Goal: Browse casually

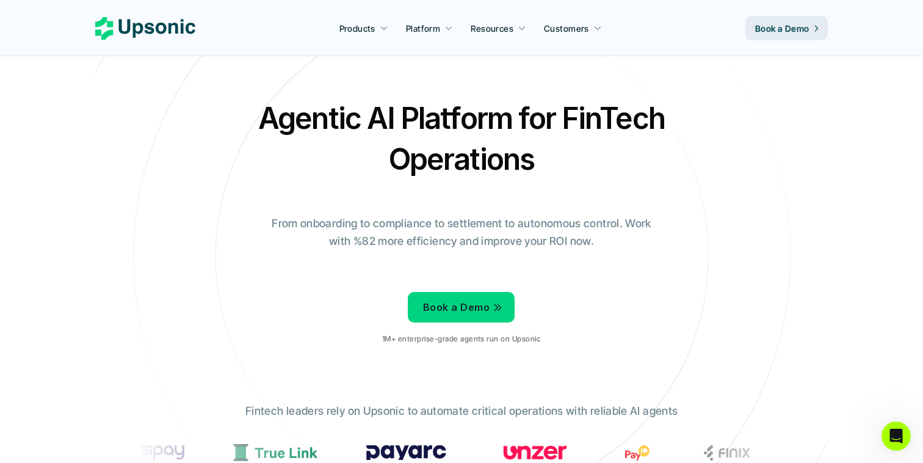
click at [284, 111] on h2 "Agentic AI Platform for FinTech Operations" at bounding box center [461, 139] width 427 height 82
click at [361, 106] on h2 "Agentic AI Platform for FinTech Operations" at bounding box center [461, 139] width 427 height 82
click at [371, 107] on h2 "Agentic AI Platform for FinTech Operations" at bounding box center [461, 139] width 427 height 82
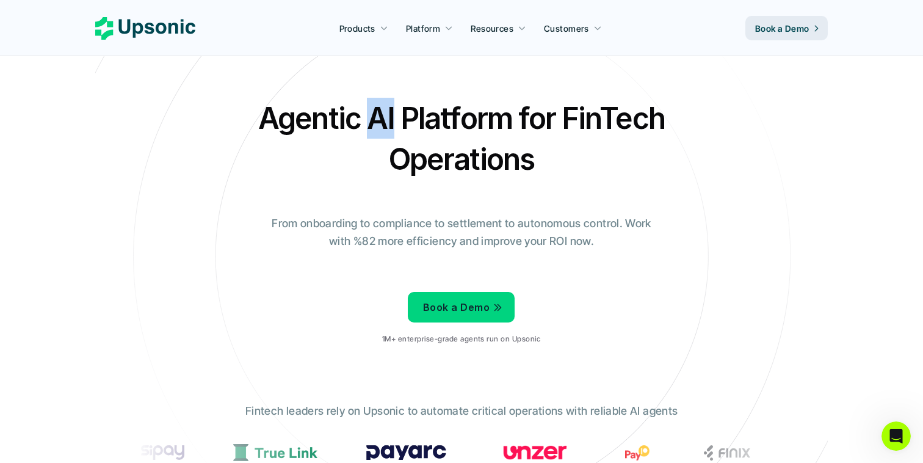
click at [371, 107] on h2 "Agentic AI Platform for FinTech Operations" at bounding box center [461, 139] width 427 height 82
click at [407, 110] on h2 "Agentic AI Platform for FinTech Operations" at bounding box center [461, 139] width 427 height 82
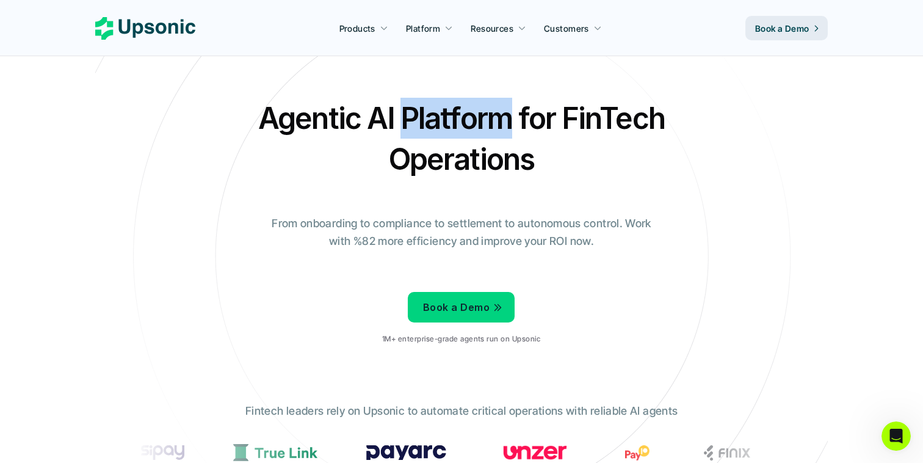
click at [407, 110] on h2 "Agentic AI Platform for FinTech Operations" at bounding box center [461, 139] width 427 height 82
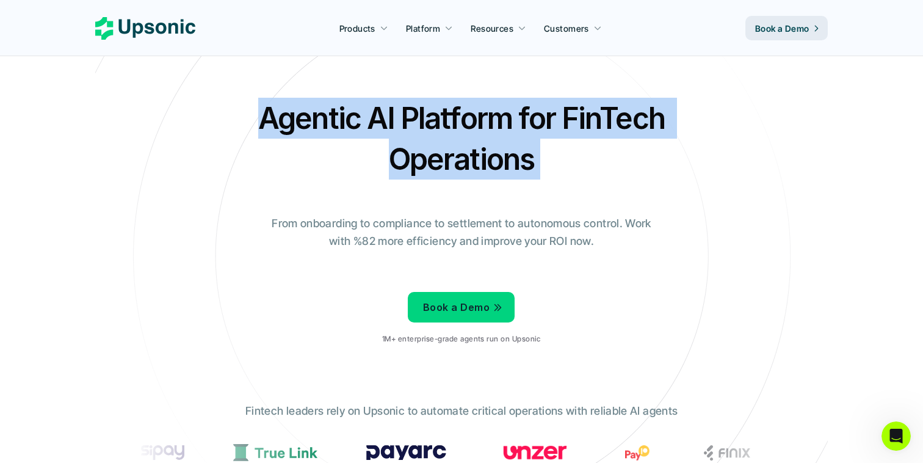
click at [407, 110] on h2 "Agentic AI Platform for FinTech Operations" at bounding box center [461, 139] width 427 height 82
